Goal: Task Accomplishment & Management: Use online tool/utility

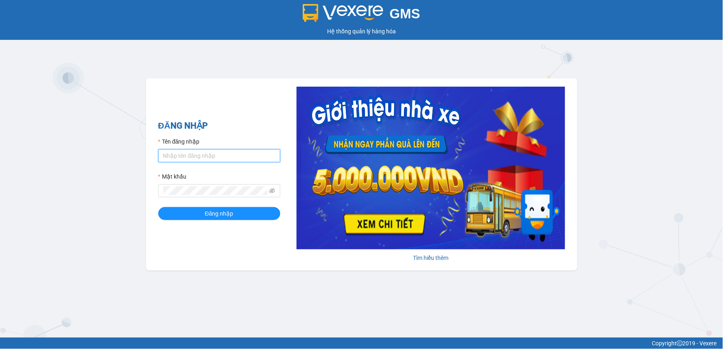
click at [243, 159] on input "Tên đăng nhập" at bounding box center [219, 155] width 122 height 13
type input "thanhthao.ducdat"
click at [158, 207] on button "Đăng nhập" at bounding box center [219, 213] width 122 height 13
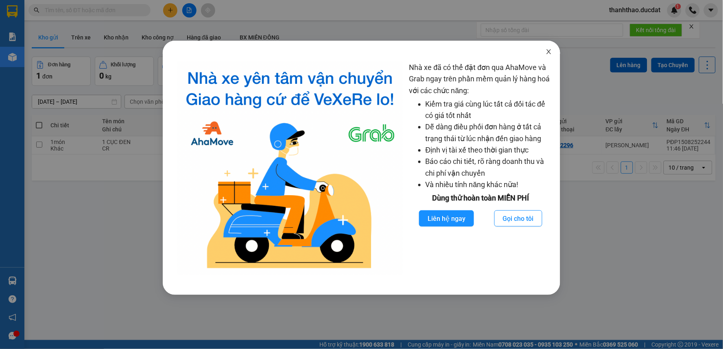
click at [547, 51] on icon "close" at bounding box center [549, 51] width 7 height 7
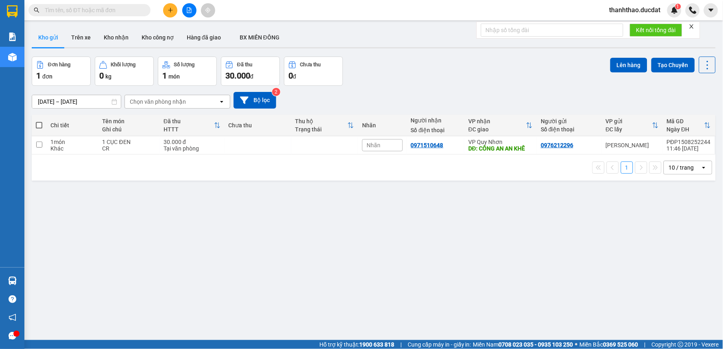
click at [685, 169] on div "10 / trang" at bounding box center [681, 168] width 25 height 8
click at [675, 256] on span "100 / trang" at bounding box center [678, 258] width 29 height 8
click at [173, 11] on icon "plus" at bounding box center [171, 10] width 6 height 6
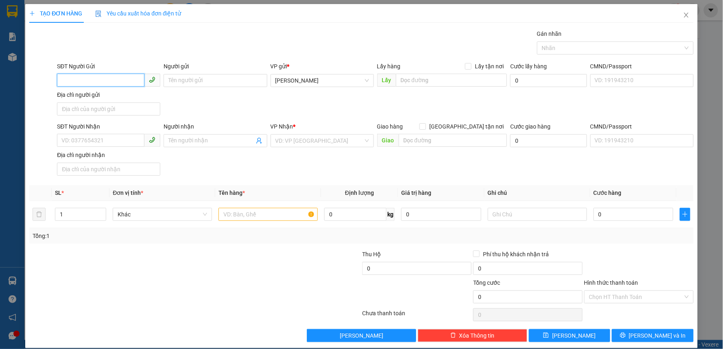
click at [119, 81] on input "SĐT Người Gửi" at bounding box center [101, 80] width 88 height 13
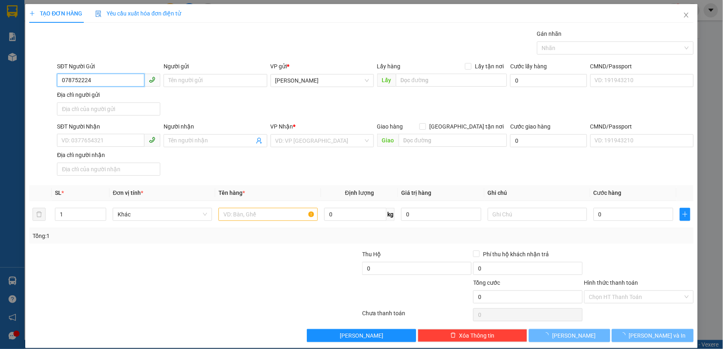
type input "0787522247"
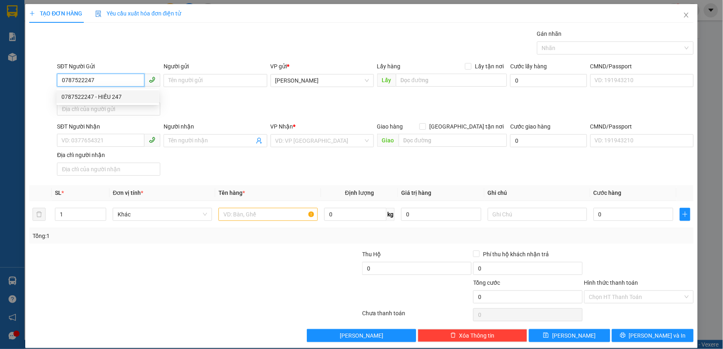
click at [121, 99] on div "0787522247 - HIẾU 247" at bounding box center [107, 96] width 93 height 9
type input "HIẾU 247"
type input "0783567555"
type input "DANH"
type input "0787522247"
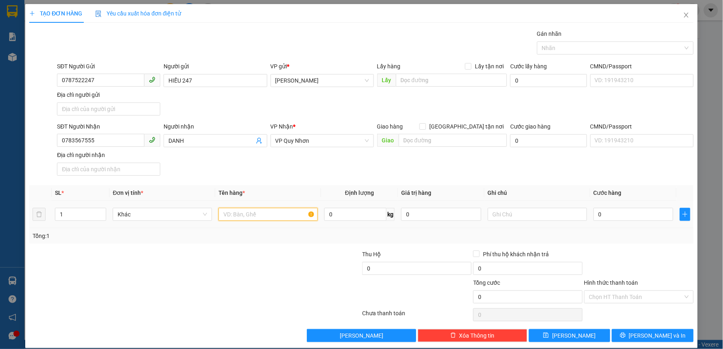
click at [254, 211] on input "text" at bounding box center [268, 214] width 99 height 13
type input "1 HỘP"
click at [604, 206] on div "0" at bounding box center [634, 214] width 80 height 16
click at [602, 210] on input "0" at bounding box center [634, 214] width 80 height 13
type input "3"
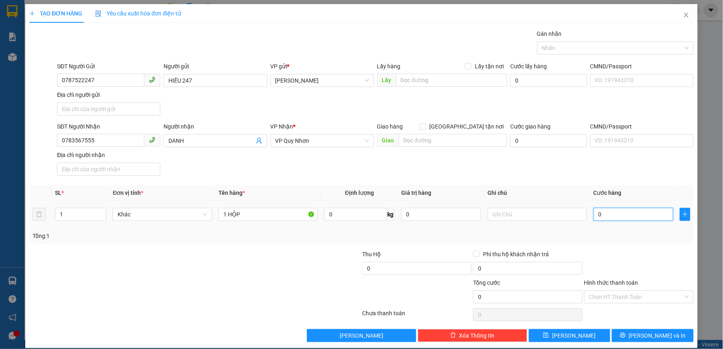
type input "3"
type input "30"
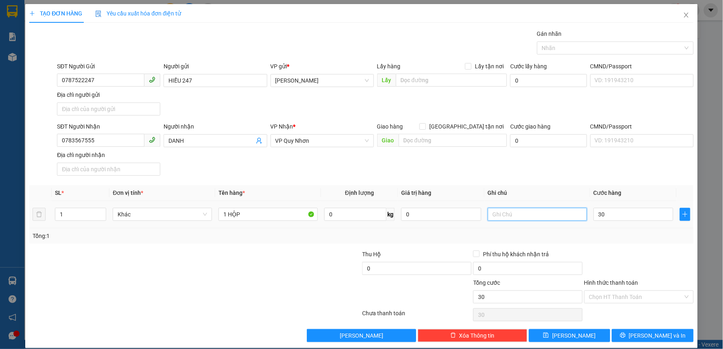
type input "30.000"
click at [550, 213] on input "text" at bounding box center [537, 214] width 99 height 13
click at [619, 296] on input "Hình thức thanh toán" at bounding box center [636, 297] width 94 height 12
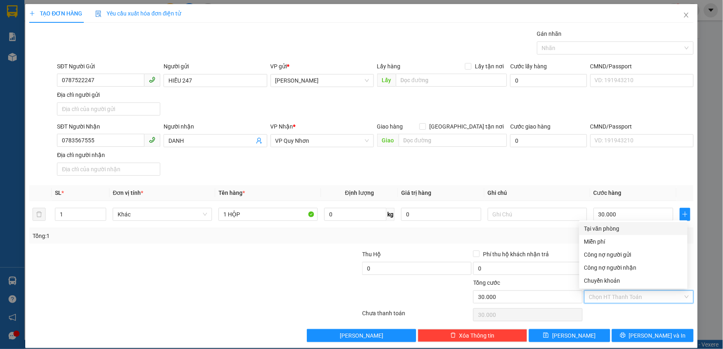
click at [607, 229] on div "Tại văn phòng" at bounding box center [634, 228] width 99 height 9
type input "0"
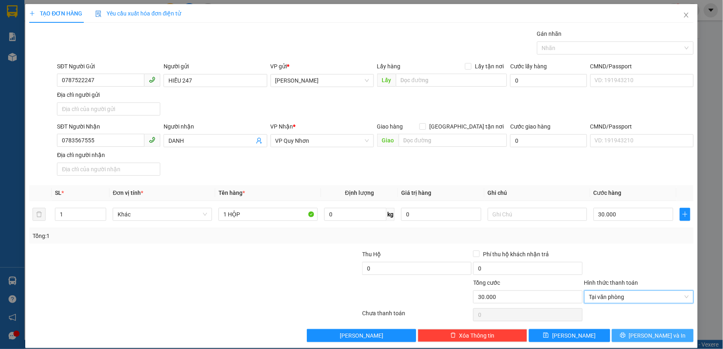
click at [637, 337] on button "[PERSON_NAME] và In" at bounding box center [653, 335] width 82 height 13
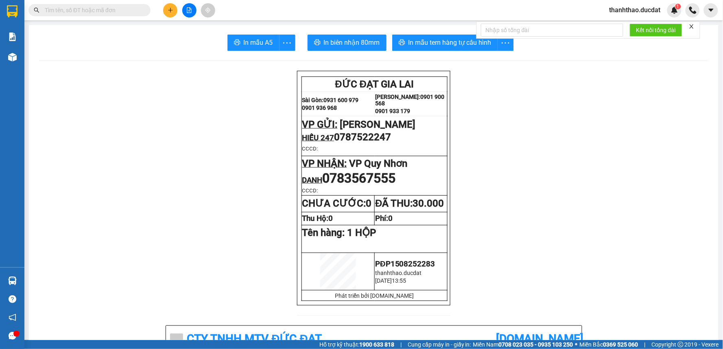
click at [618, 4] on div "thanhthao.ducdat 1" at bounding box center [642, 10] width 79 height 14
click at [619, 9] on span "thanhthao.ducdat" at bounding box center [635, 10] width 64 height 10
click at [626, 26] on span "Đăng xuất" at bounding box center [639, 25] width 48 height 9
